Goal: Find specific page/section: Find specific page/section

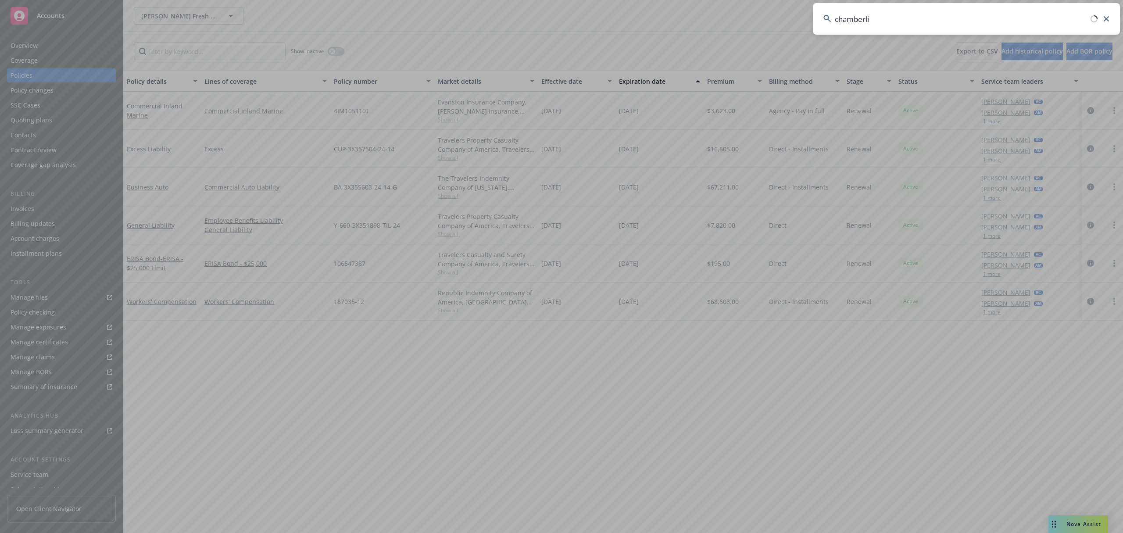
type input "[PERSON_NAME]"
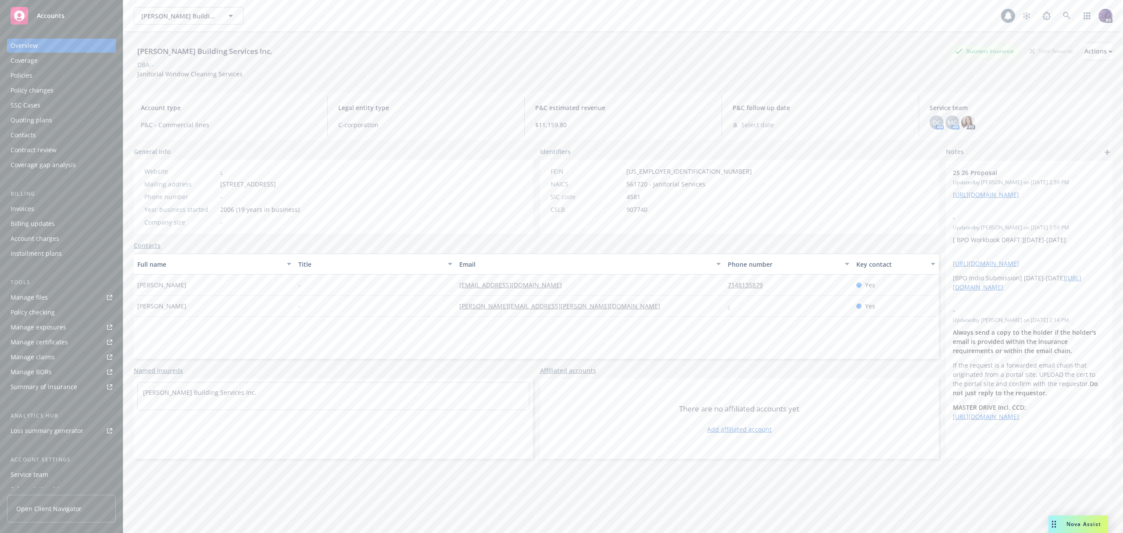
click at [72, 75] on div "Policies" at bounding box center [62, 75] width 102 height 14
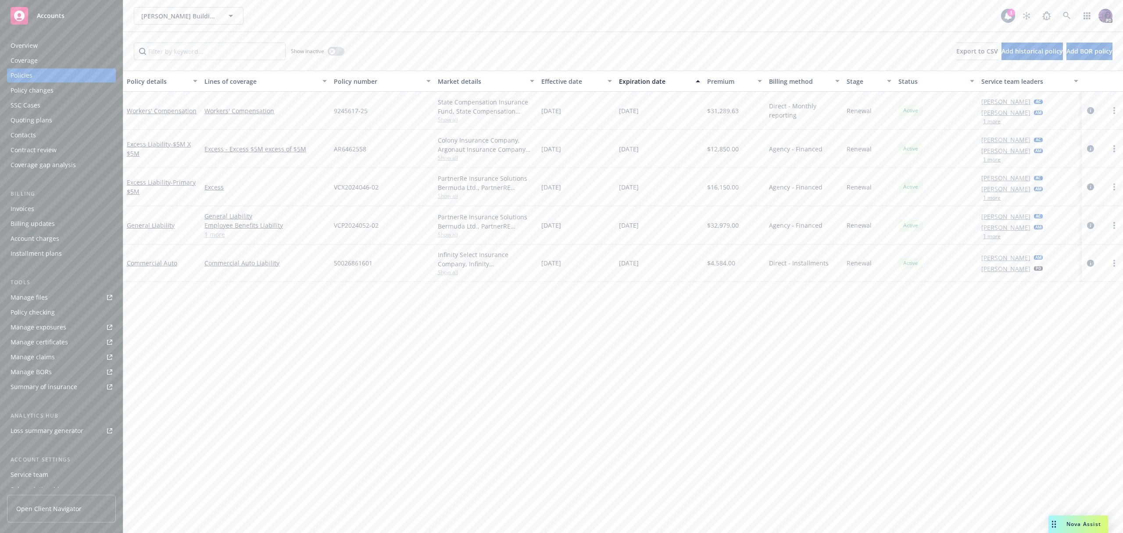
click at [301, 29] on div "[PERSON_NAME] Building Services Inc. [PERSON_NAME] Building Services Inc. 1 PD" at bounding box center [623, 16] width 1000 height 32
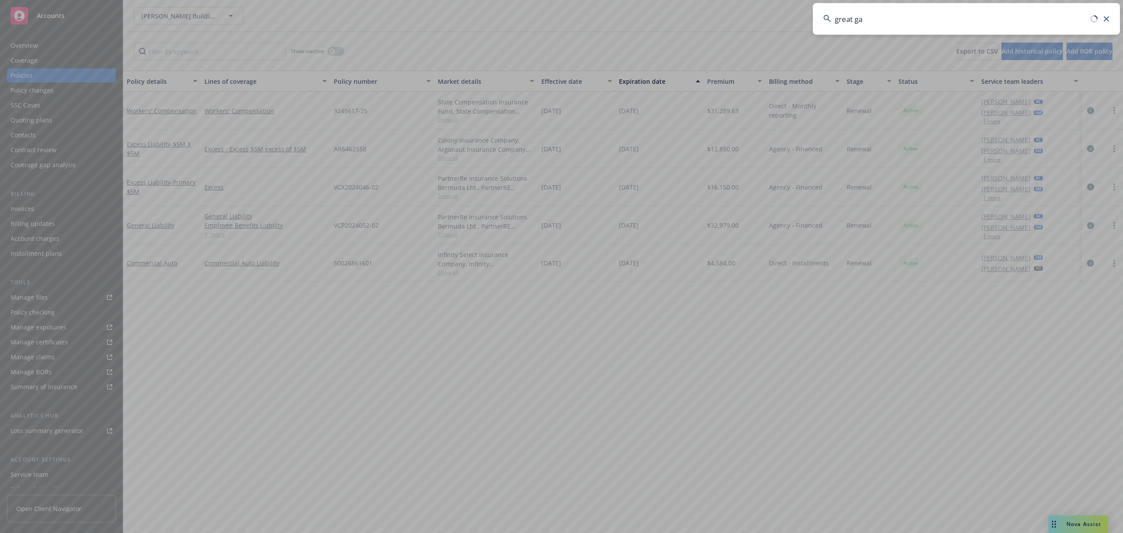
type input "great gas"
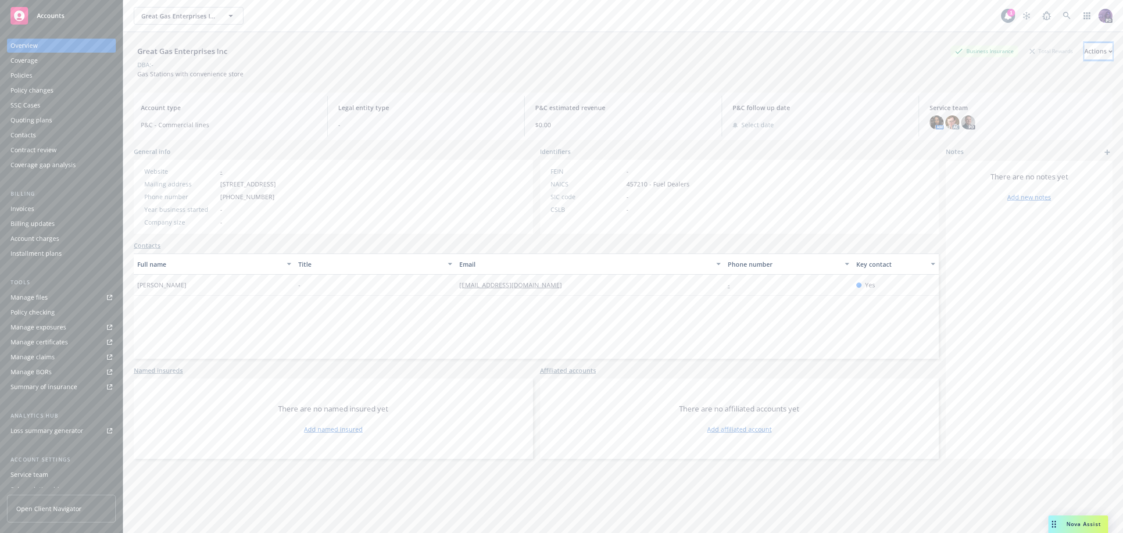
click at [1085, 49] on div "Actions" at bounding box center [1099, 51] width 28 height 17
click at [1045, 108] on link "Copy logging email" at bounding box center [1040, 110] width 144 height 18
